Goal: Information Seeking & Learning: Check status

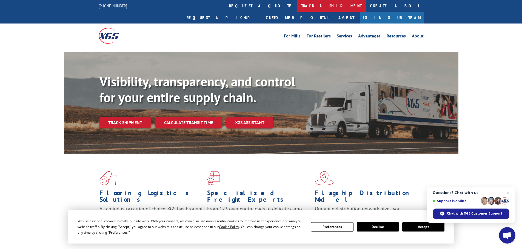
click at [297, 5] on link "track a shipment" at bounding box center [331, 6] width 69 height 12
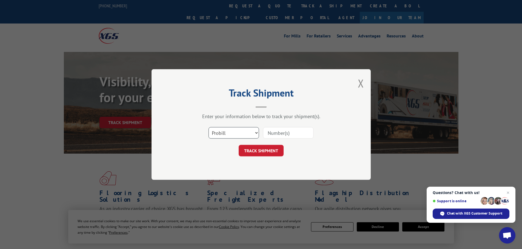
click at [253, 133] on select "Select category... Probill BOL PO" at bounding box center [233, 133] width 50 height 12
select select "po"
click at [208, 127] on select "Select category... Probill BOL PO" at bounding box center [233, 133] width 50 height 12
click at [275, 128] on input at bounding box center [288, 133] width 50 height 12
paste input "06515101"
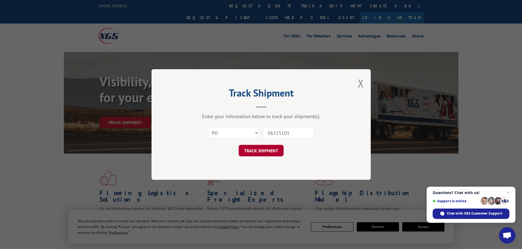
type input "06515101"
click at [263, 150] on button "TRACK SHIPMENT" at bounding box center [260, 151] width 45 height 12
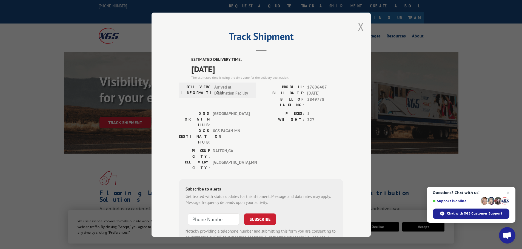
click at [358, 29] on button "Close modal" at bounding box center [361, 26] width 6 height 15
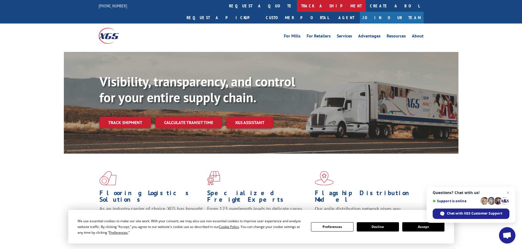
click at [297, 4] on link "track a shipment" at bounding box center [331, 6] width 69 height 12
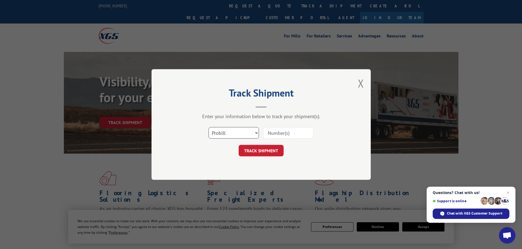
click at [245, 139] on select "Select category... Probill BOL PO" at bounding box center [233, 133] width 50 height 12
select select "po"
click at [208, 127] on select "Select category... Probill BOL PO" at bounding box center [233, 133] width 50 height 12
click at [280, 132] on input at bounding box center [288, 133] width 50 height 12
paste input "06515081"
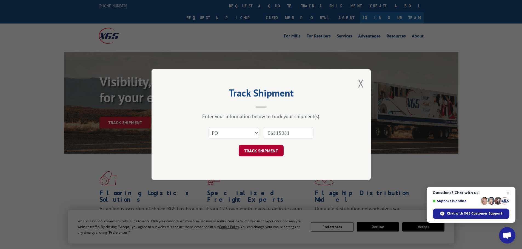
type input "06515081"
click at [276, 148] on button "TRACK SHIPMENT" at bounding box center [260, 151] width 45 height 12
